Goal: Transaction & Acquisition: Purchase product/service

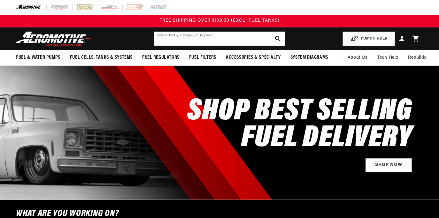
click at [199, 37] on input "text" at bounding box center [219, 39] width 131 height 14
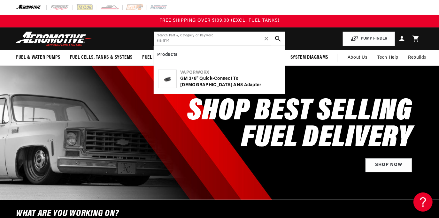
type input "65614"
click at [209, 76] on div "VaporWorx" at bounding box center [230, 73] width 100 height 6
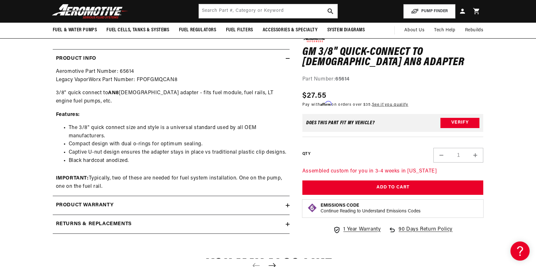
scroll to position [264, 0]
